Goal: Use online tool/utility: Use online tool/utility

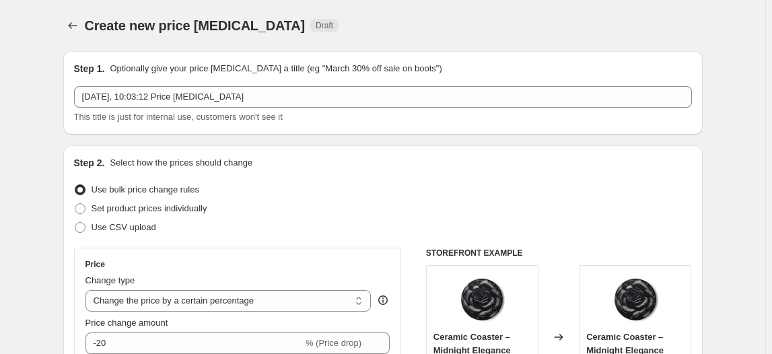
select select "percentage"
select select "collection"
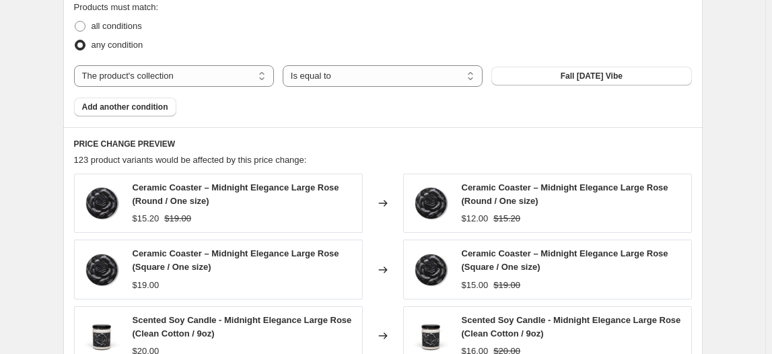
scroll to position [813, 0]
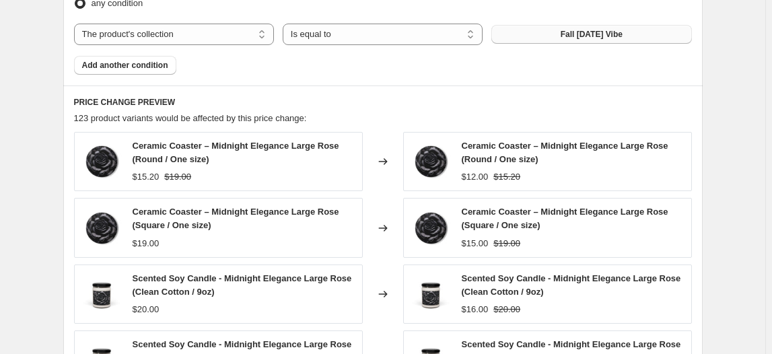
click at [579, 29] on span "Fall [DATE] Vibe" at bounding box center [591, 34] width 62 height 11
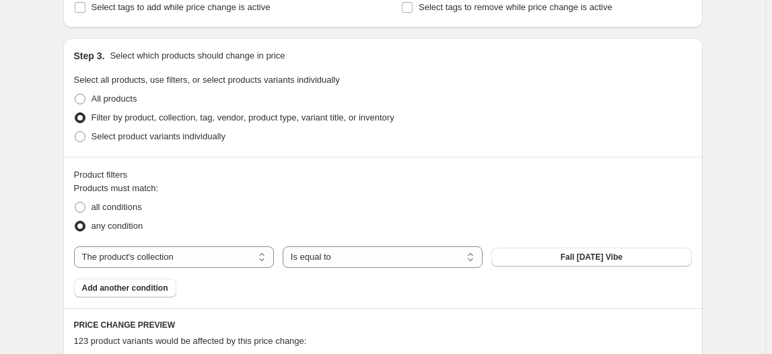
scroll to position [285, 0]
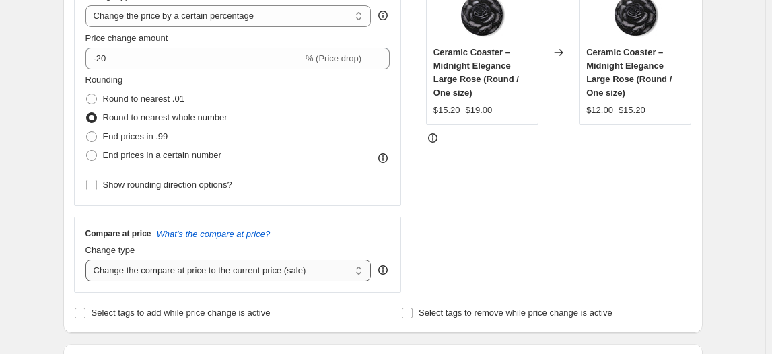
click at [181, 267] on select "Change the compare at price to the current price (sale) Change the compare at p…" at bounding box center [228, 271] width 286 height 22
click at [87, 260] on select "Change the compare at price to the current price (sale) Change the compare at p…" at bounding box center [228, 271] width 286 height 22
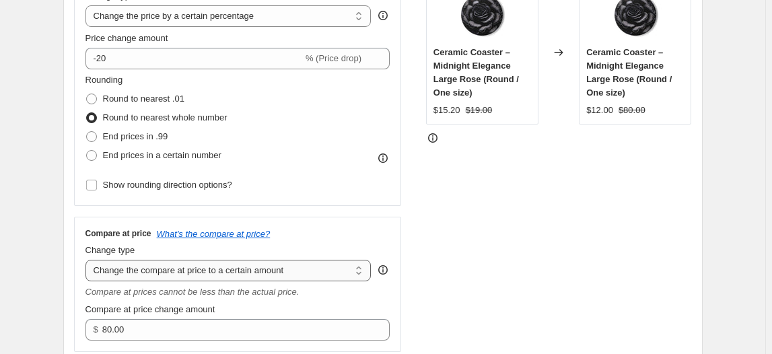
click at [208, 271] on select "Change the compare at price to the current price (sale) Change the compare at p…" at bounding box center [228, 271] width 286 height 22
select select "ep"
click at [87, 260] on select "Change the compare at price to the current price (sale) Change the compare at p…" at bounding box center [228, 271] width 286 height 22
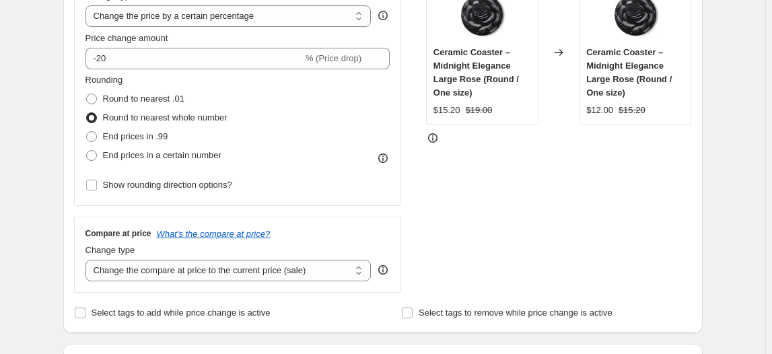
click at [519, 245] on div "STOREFRONT EXAMPLE Ceramic Coaster – Midnight Elegance Large Rose (Round / One …" at bounding box center [559, 128] width 266 height 330
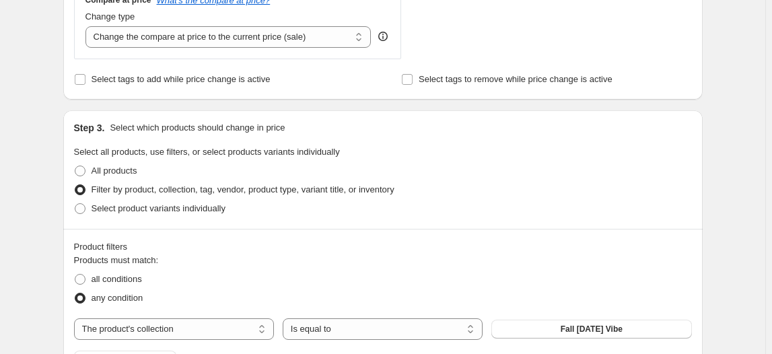
scroll to position [824, 0]
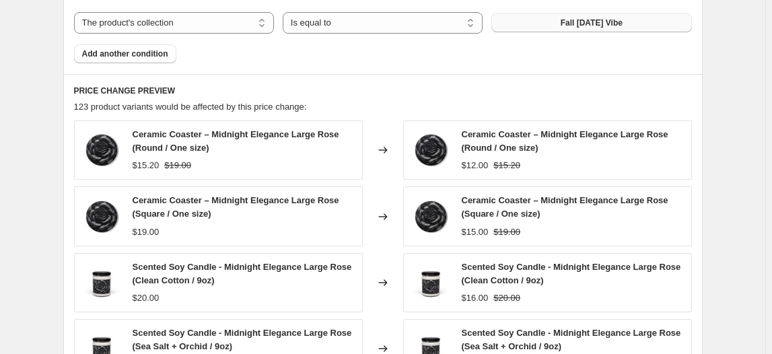
click at [617, 24] on span "Fall [DATE] Vibe" at bounding box center [591, 22] width 62 height 11
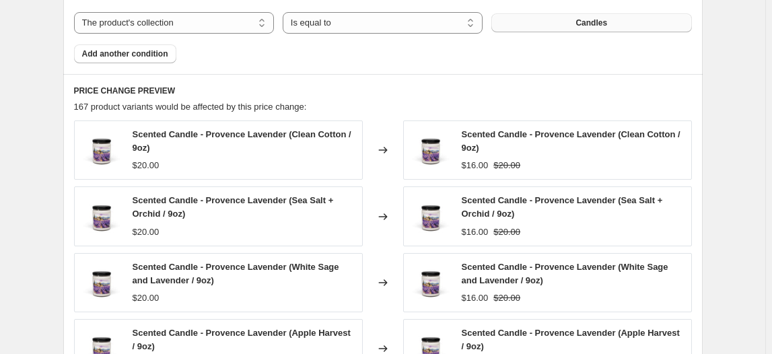
scroll to position [518, 0]
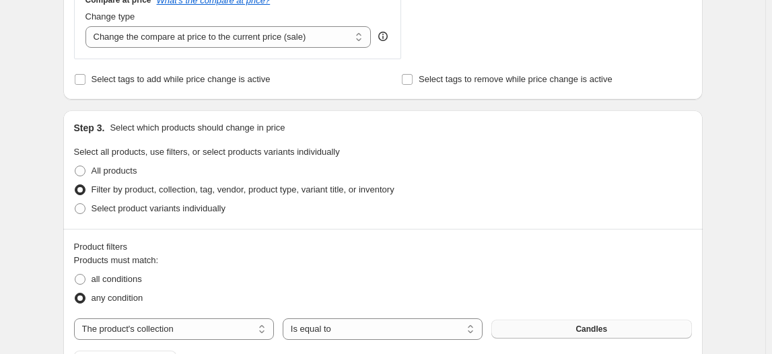
click at [599, 321] on button "Candles" at bounding box center [591, 329] width 200 height 19
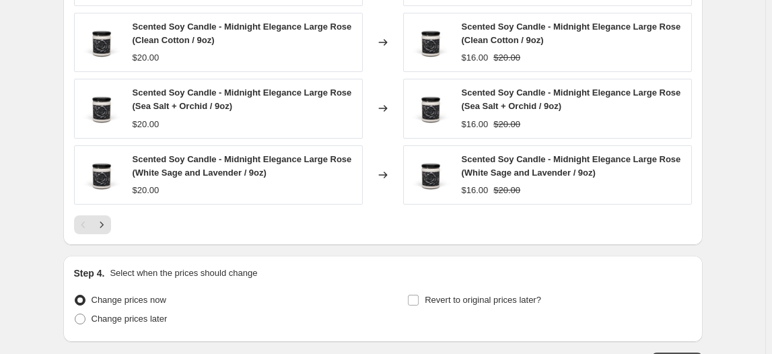
scroll to position [1160, 0]
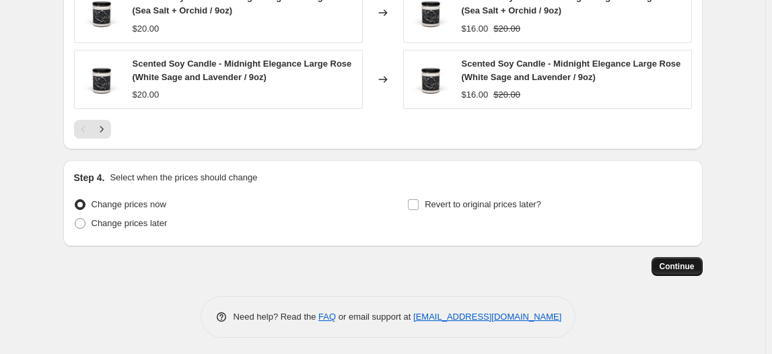
click at [675, 261] on span "Continue" at bounding box center [676, 266] width 35 height 11
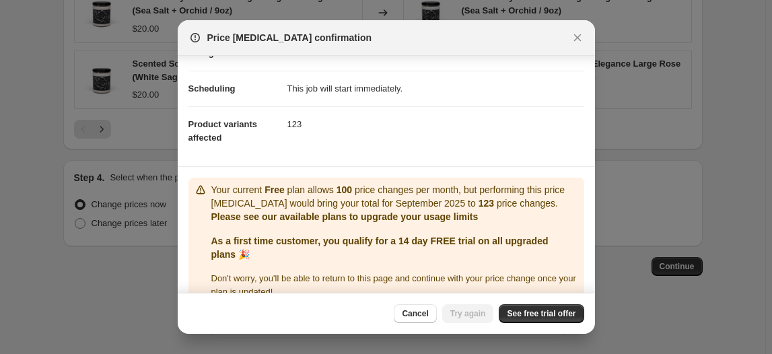
scroll to position [127, 0]
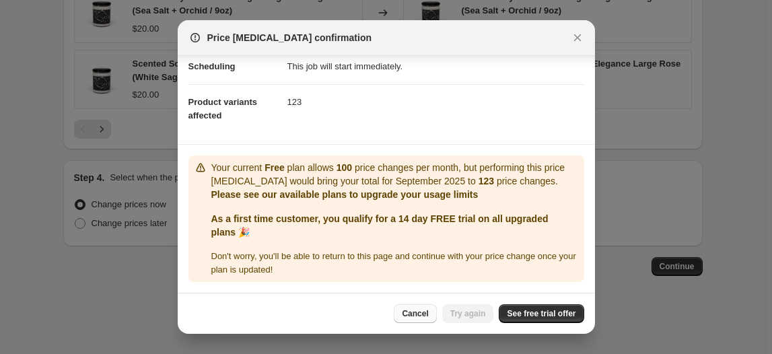
click at [407, 315] on span "Cancel" at bounding box center [415, 313] width 26 height 11
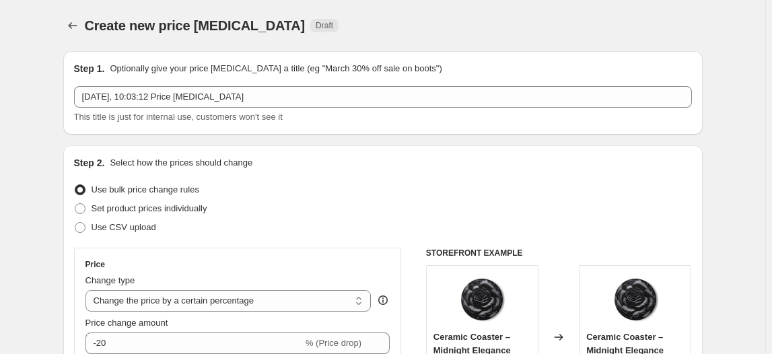
scroll to position [612, 0]
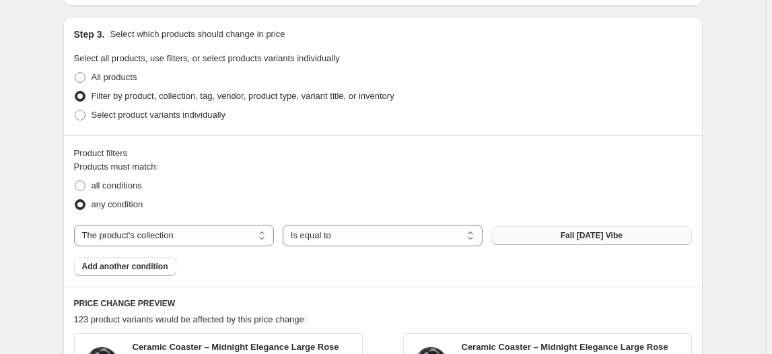
click at [583, 235] on span "Fall [DATE] Vibe" at bounding box center [591, 235] width 62 height 11
click at [604, 230] on span "Fall [DATE] Vibe" at bounding box center [591, 235] width 62 height 11
click at [597, 236] on span "Midnight Elegance Collection" at bounding box center [591, 235] width 112 height 11
click at [597, 235] on span "Fall [DATE] Vibe" at bounding box center [591, 235] width 62 height 11
click at [579, 234] on span "Candles" at bounding box center [591, 235] width 32 height 11
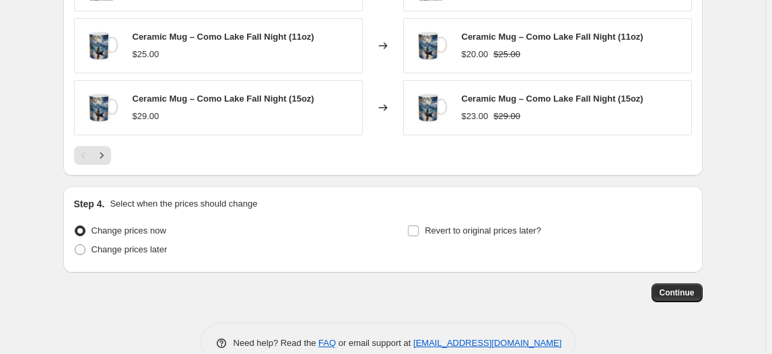
scroll to position [1147, 0]
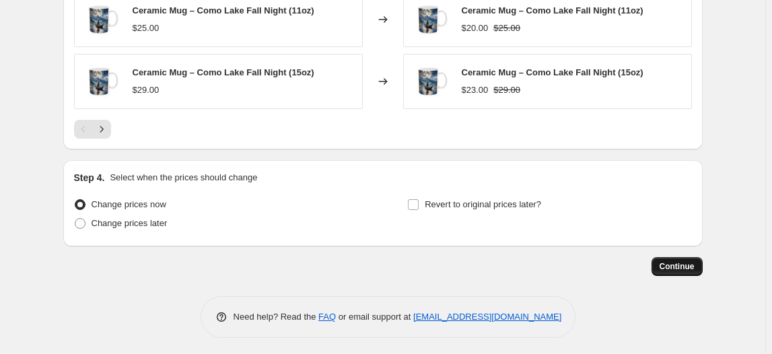
click at [700, 270] on button "Continue" at bounding box center [676, 266] width 51 height 19
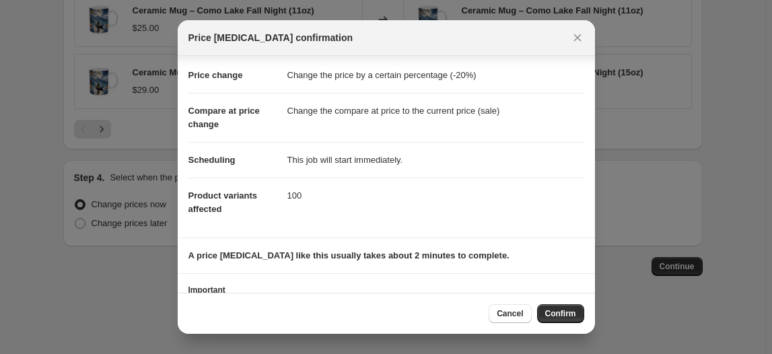
scroll to position [0, 0]
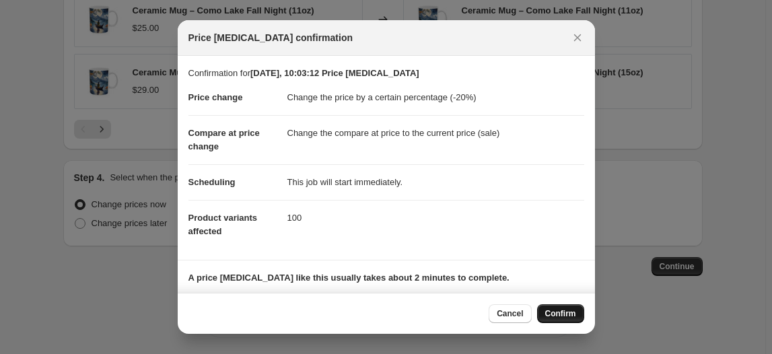
click at [558, 312] on span "Confirm" at bounding box center [560, 313] width 31 height 11
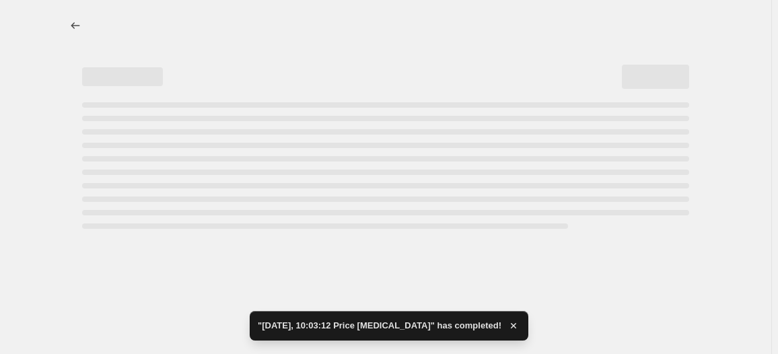
select select "percentage"
select select "collection"
